Goal: Task Accomplishment & Management: Use online tool/utility

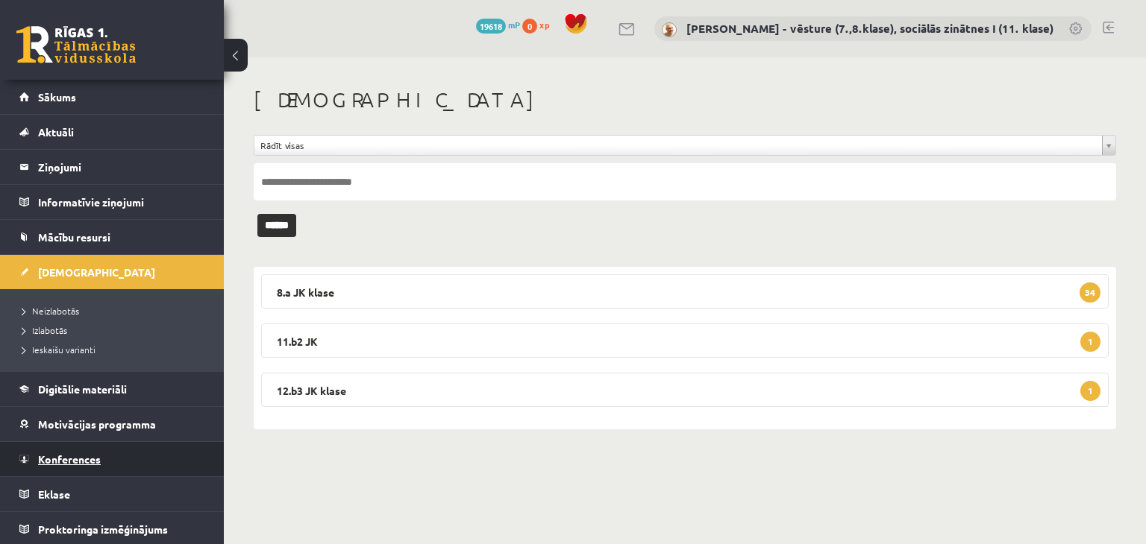
click at [72, 460] on span "Konferences" at bounding box center [69, 459] width 63 height 13
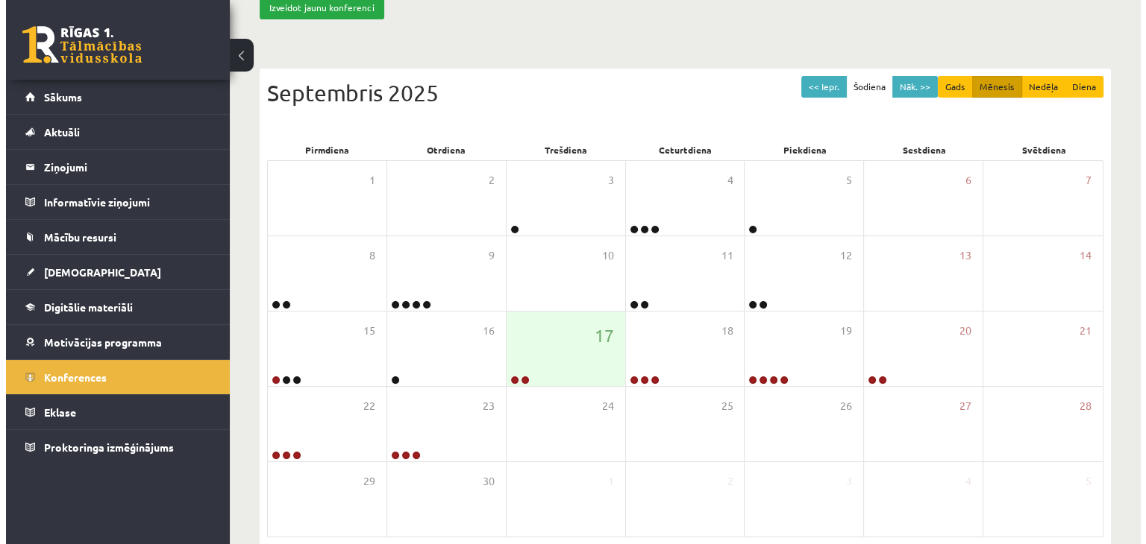
scroll to position [143, 0]
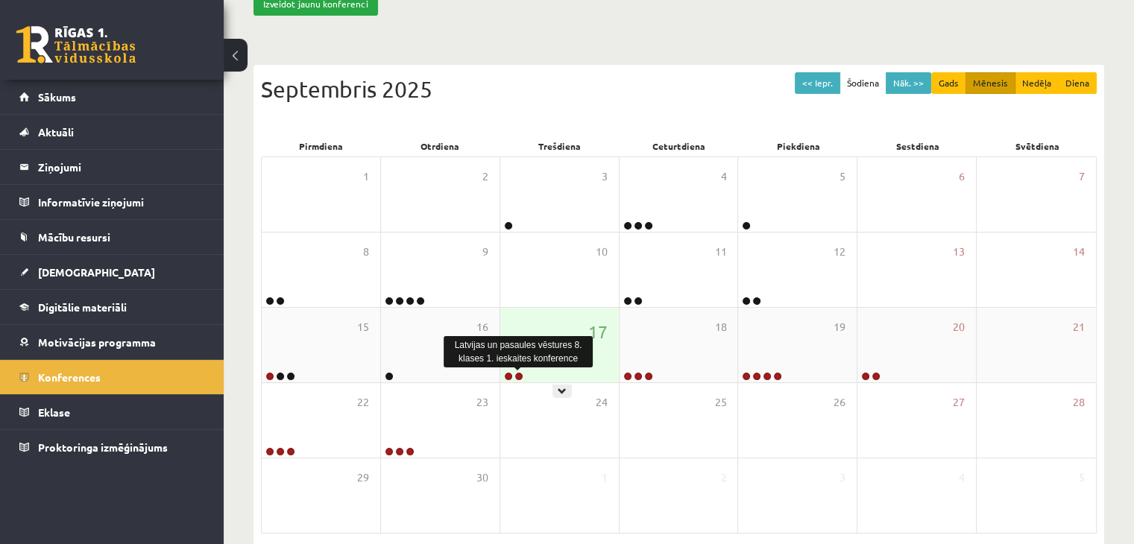
click at [520, 374] on link at bounding box center [519, 376] width 9 height 9
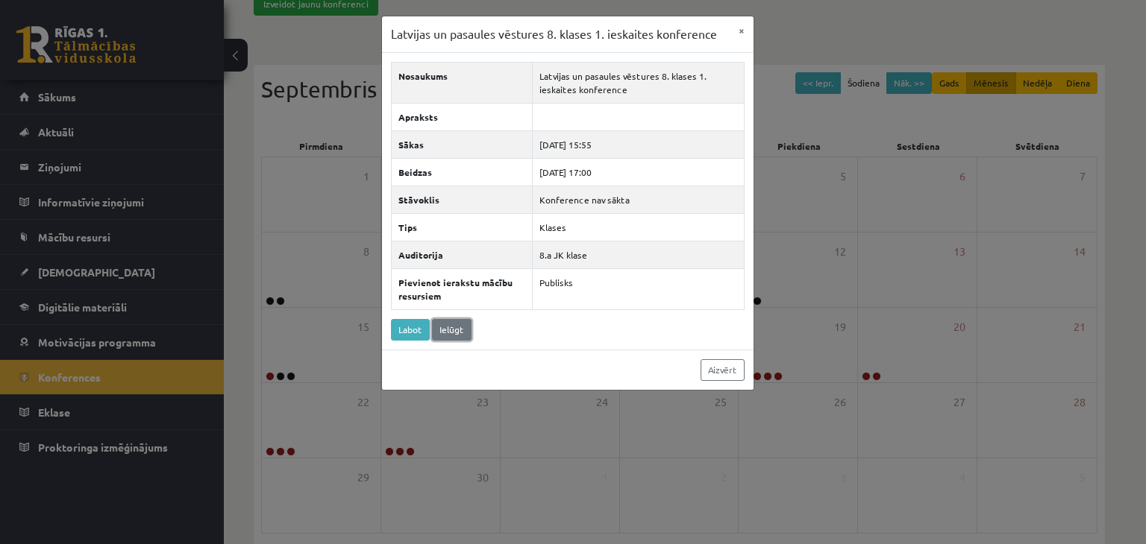
click at [444, 323] on link "Ielūgt" at bounding box center [452, 330] width 40 height 22
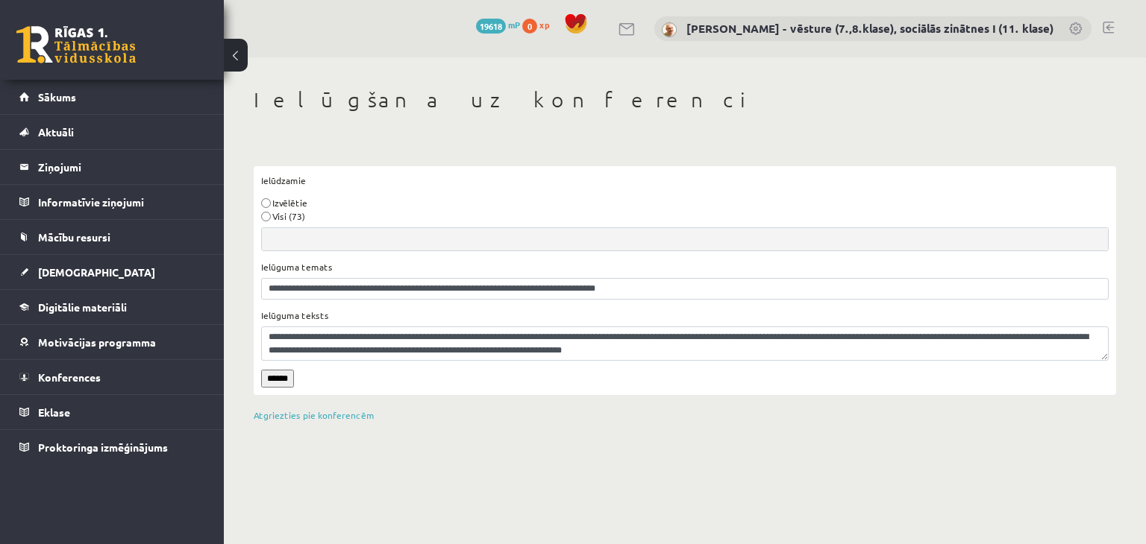
click at [280, 378] on input "******" at bounding box center [277, 379] width 33 height 18
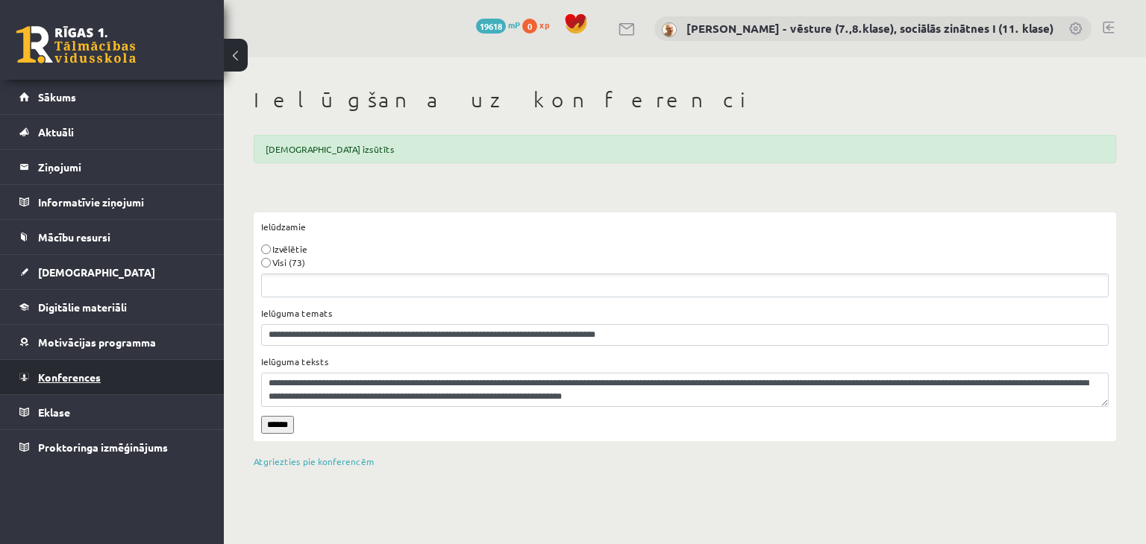
click at [98, 377] on span "Konferences" at bounding box center [69, 377] width 63 height 13
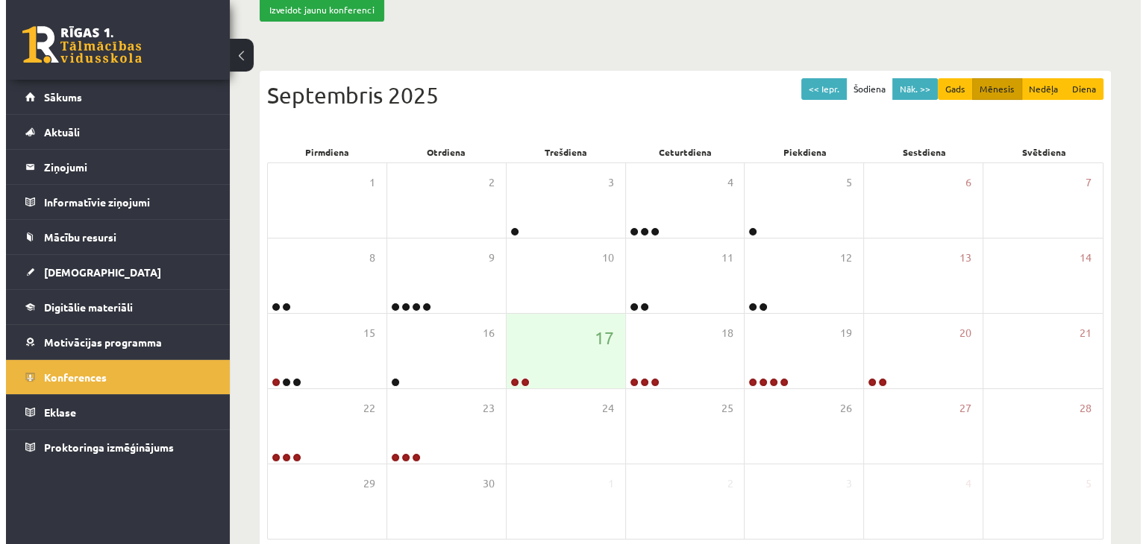
scroll to position [141, 0]
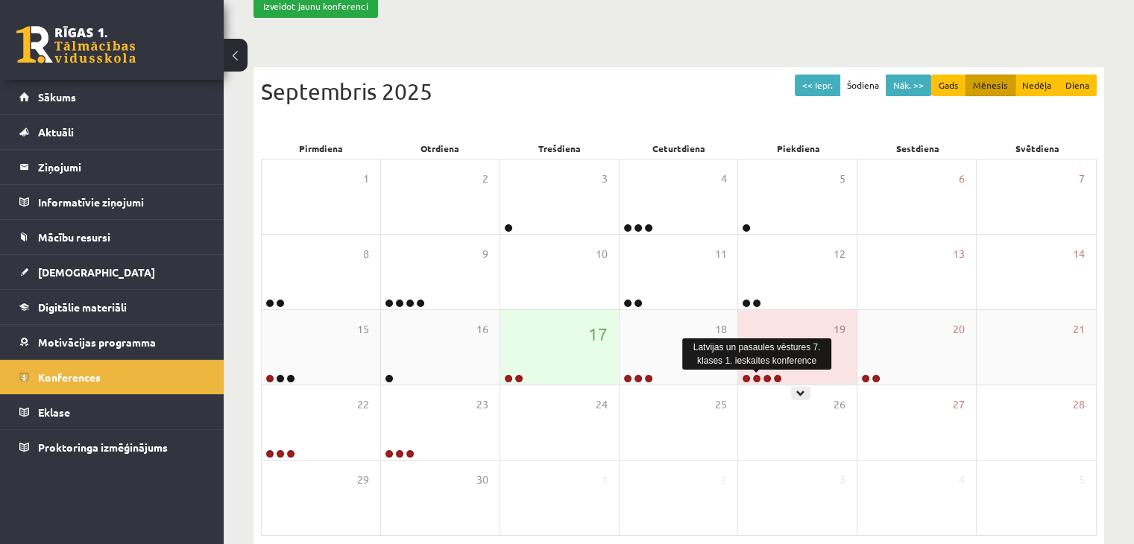
click at [755, 377] on link at bounding box center [757, 378] width 9 height 9
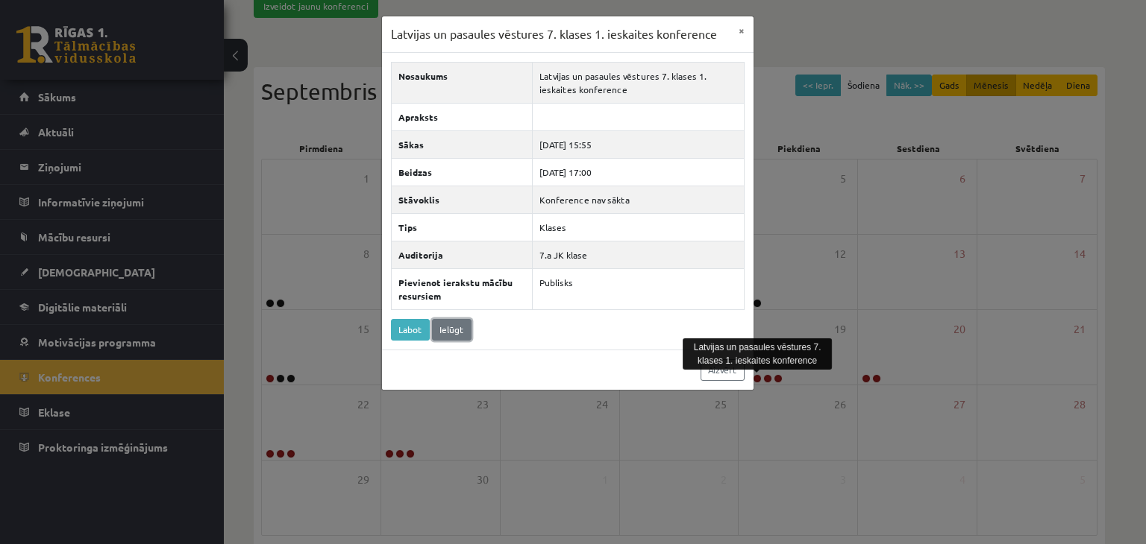
click at [446, 330] on link "Ielūgt" at bounding box center [452, 330] width 40 height 22
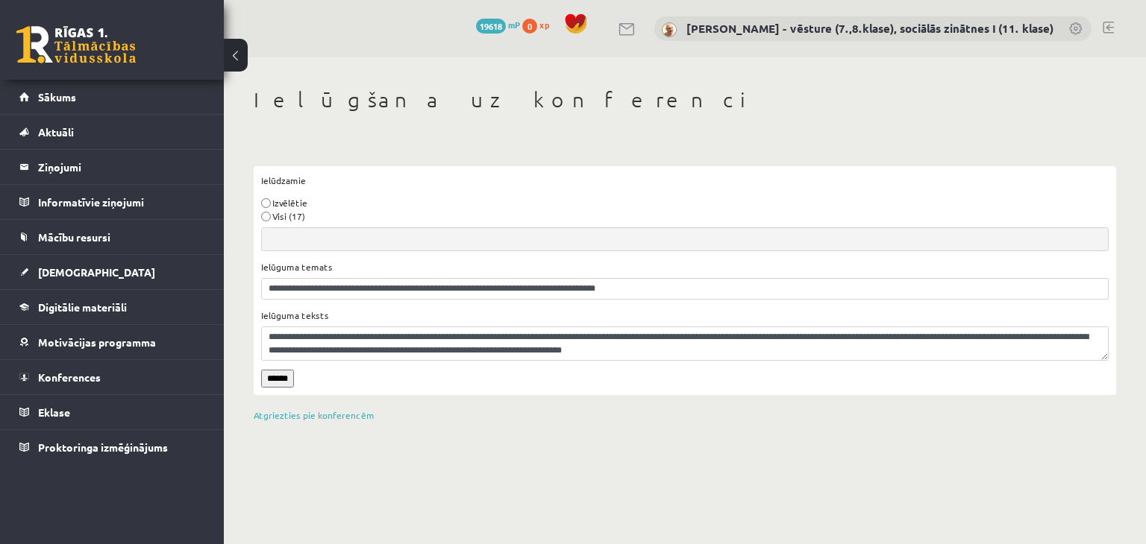
click at [274, 376] on input "******" at bounding box center [277, 379] width 33 height 18
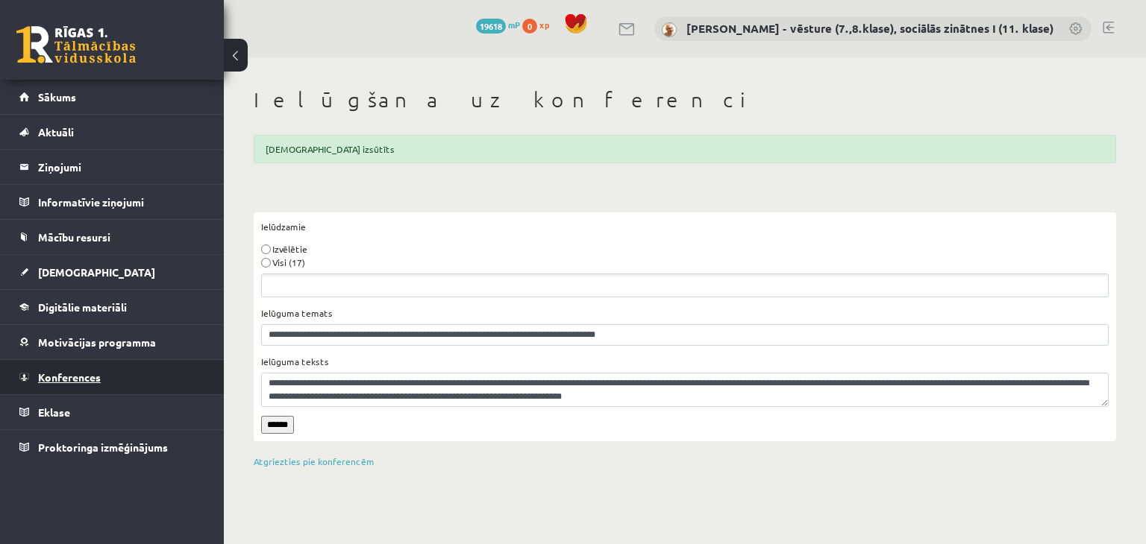
click at [65, 377] on span "Konferences" at bounding box center [69, 377] width 63 height 13
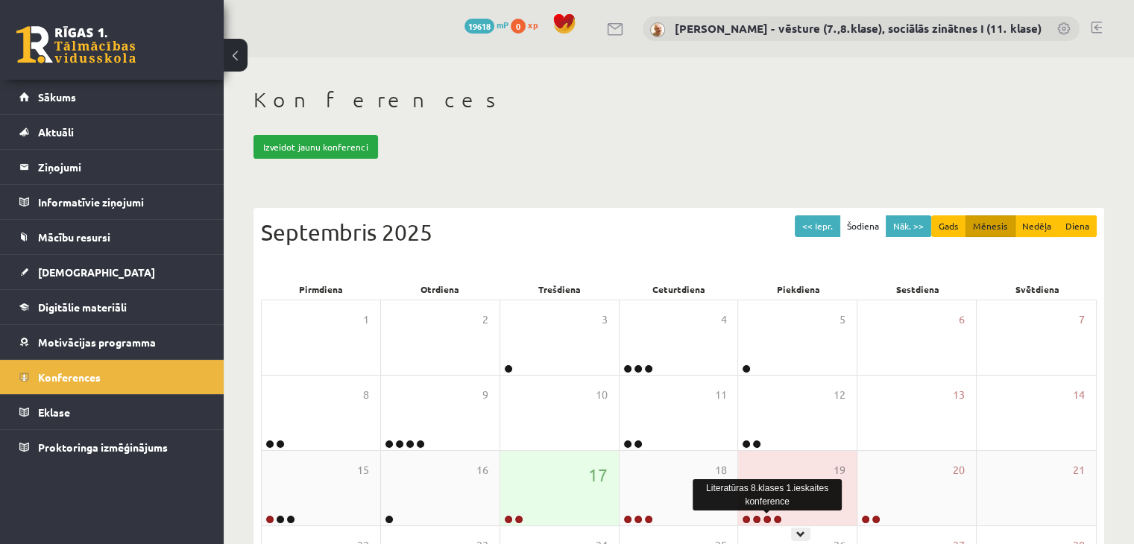
click at [766, 518] on link at bounding box center [767, 519] width 9 height 9
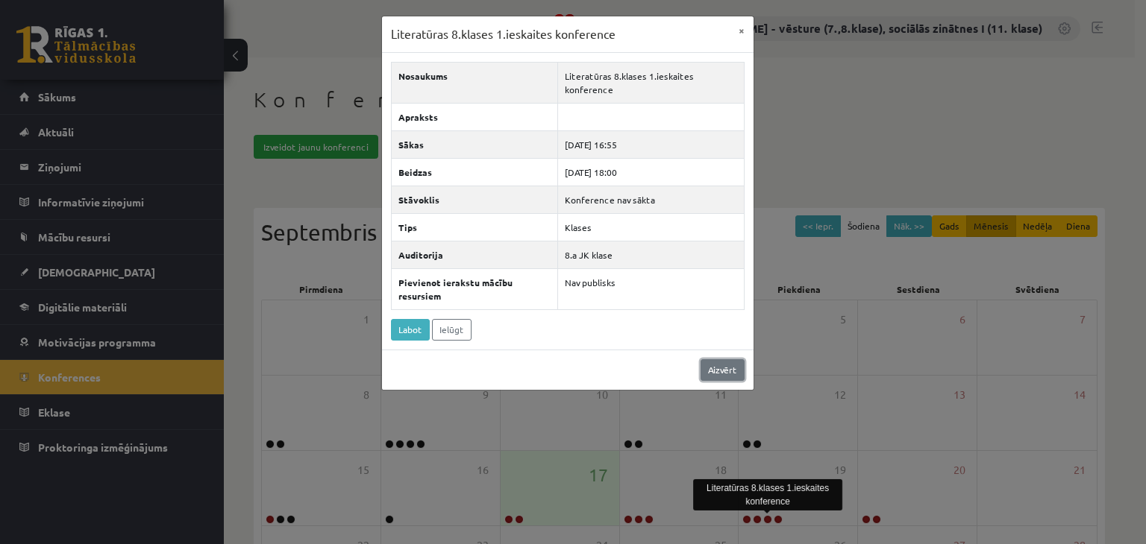
click at [714, 364] on link "Aizvērt" at bounding box center [722, 370] width 44 height 22
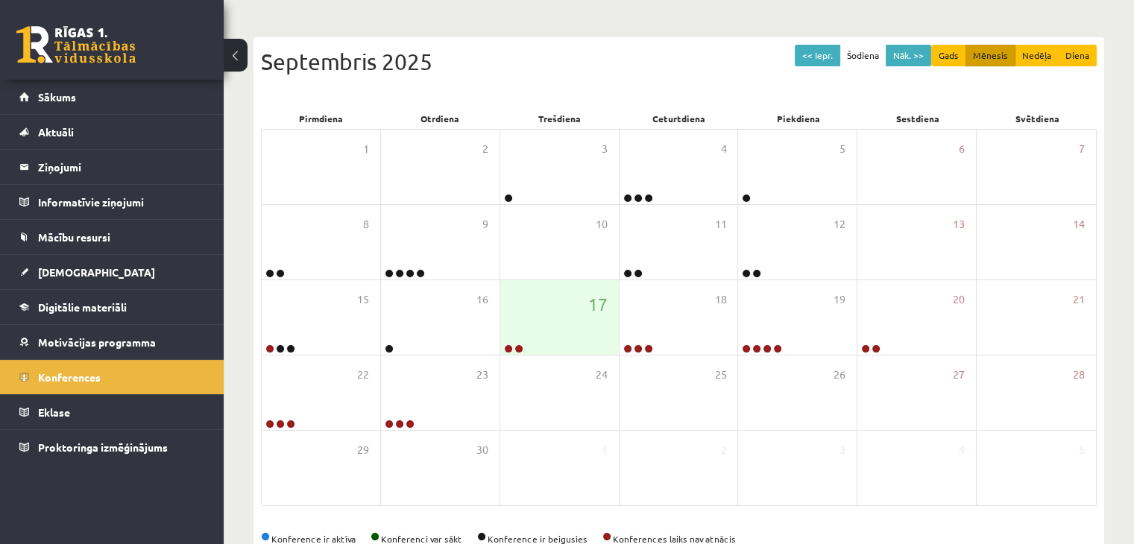
scroll to position [172, 0]
click at [1117, 245] on div "Konferences Izveidot jaunu konferenci << Iepr. Šodiena Nāk. >> Gads Mēnesis Ned…" at bounding box center [679, 234] width 911 height 697
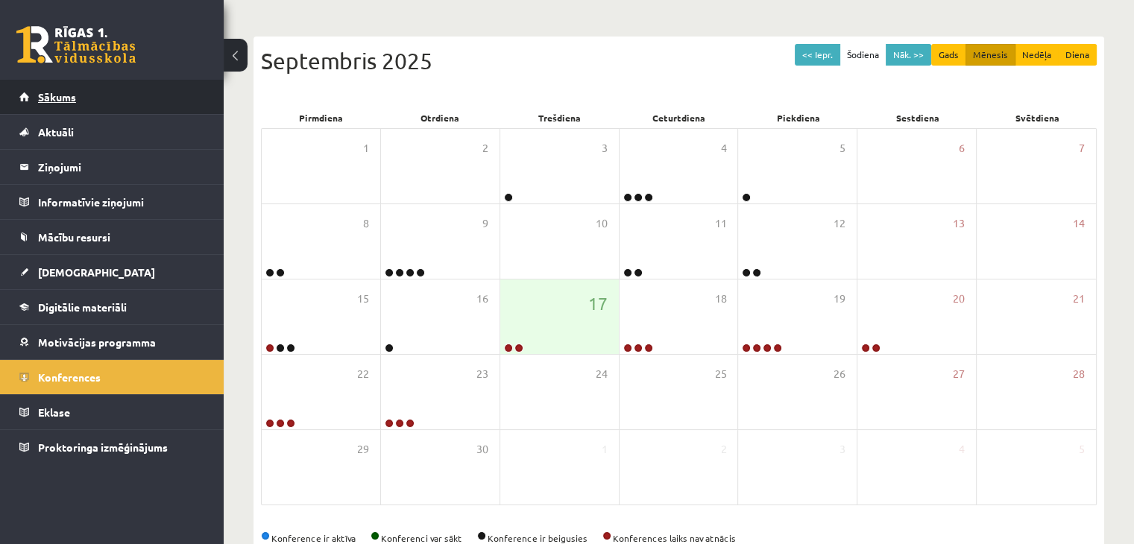
click at [57, 98] on span "Sākums" at bounding box center [57, 96] width 38 height 13
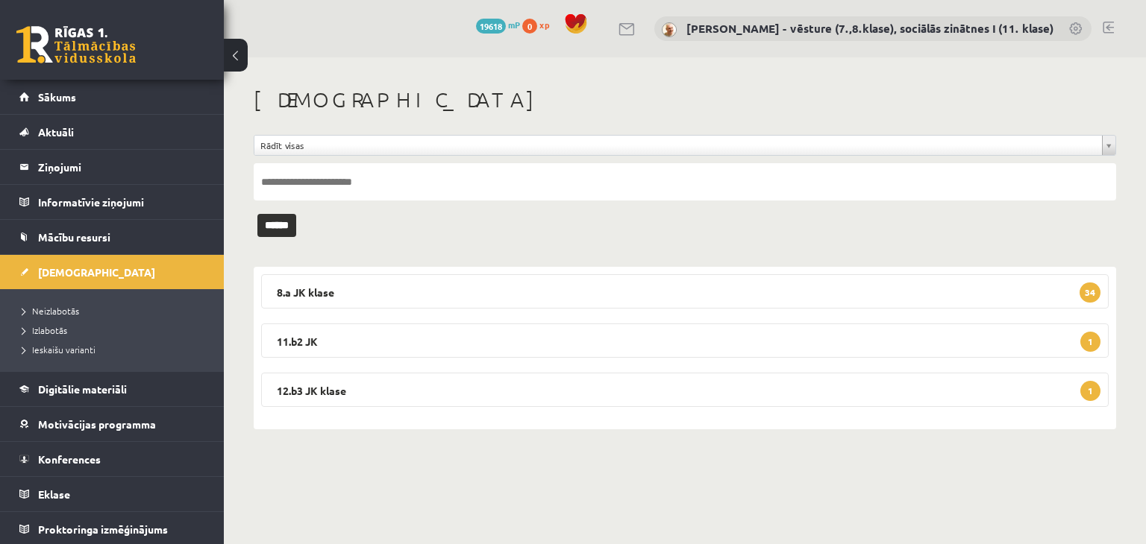
click at [1109, 24] on link at bounding box center [1107, 28] width 11 height 12
